Goal: Communication & Community: Answer question/provide support

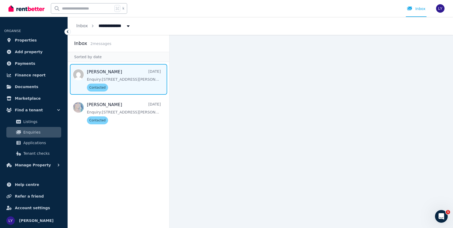
click at [125, 74] on span "Message list" at bounding box center [118, 79] width 101 height 31
